Goal: Task Accomplishment & Management: Manage account settings

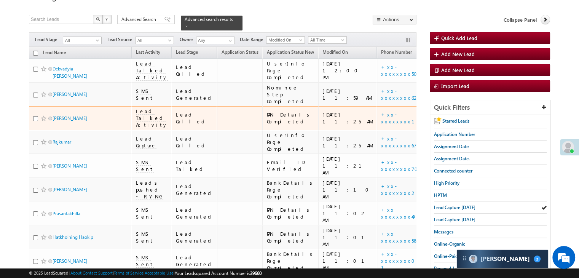
scroll to position [38, 0]
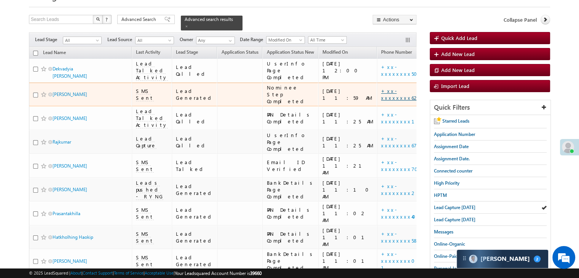
click at [381, 101] on link "+xx-xxxxxxxx62" at bounding box center [400, 94] width 38 height 13
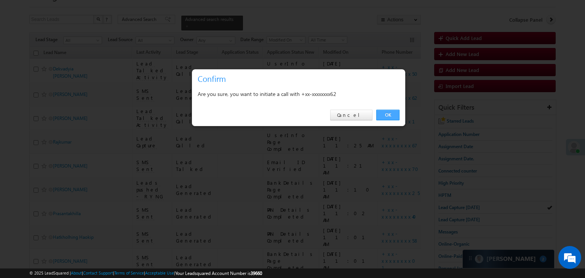
click at [388, 111] on link "OK" at bounding box center [387, 115] width 23 height 11
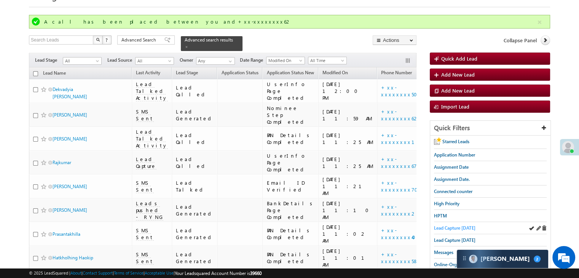
click at [439, 225] on span "Lead Capture [DATE]" at bounding box center [455, 228] width 42 height 6
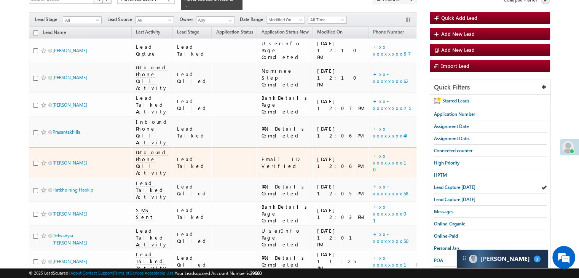
scroll to position [24, 0]
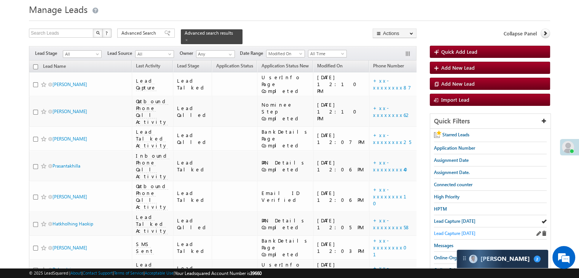
click at [442, 230] on span "Lead Capture [DATE]" at bounding box center [455, 233] width 42 height 6
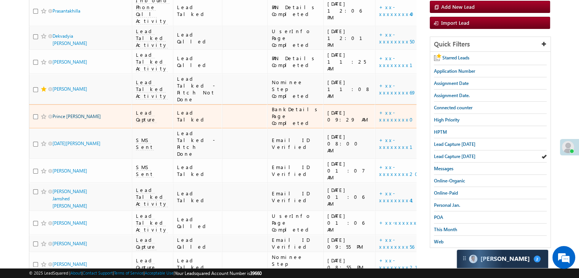
scroll to position [101, 0]
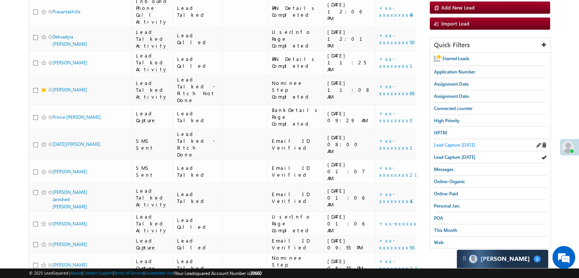
click at [448, 142] on span "Lead Capture [DATE]" at bounding box center [455, 145] width 42 height 6
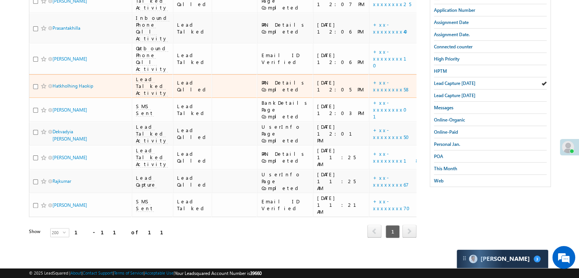
scroll to position [177, 0]
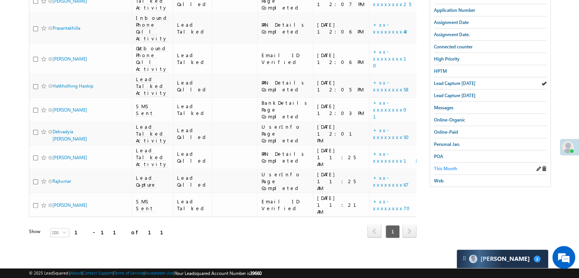
click at [456, 166] on span "This Month" at bounding box center [445, 169] width 23 height 6
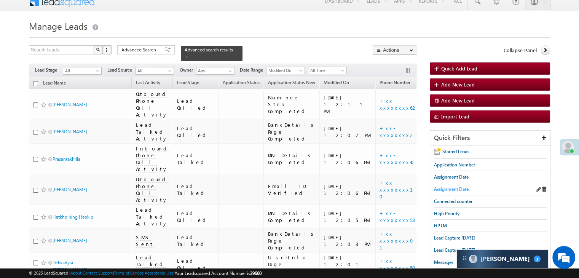
scroll to position [0, 0]
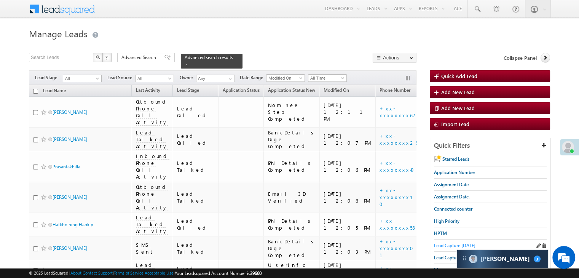
click at [449, 243] on span "Lead Capture [DATE]" at bounding box center [455, 246] width 42 height 6
